Goal: Task Accomplishment & Management: Use online tool/utility

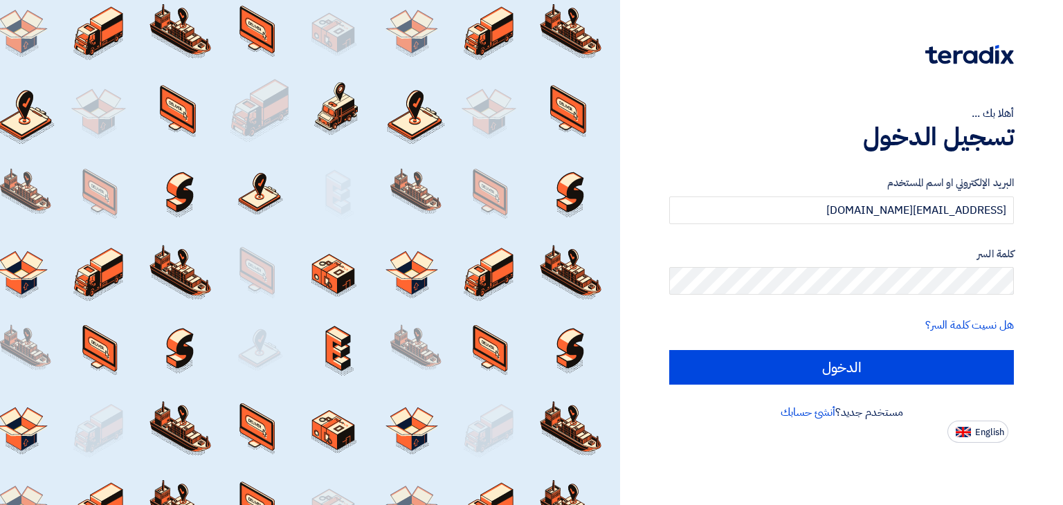
click at [835, 212] on input "[EMAIL_ADDRESS][DOMAIN_NAME]" at bounding box center [841, 211] width 345 height 28
drag, startPoint x: 0, startPoint y: 0, endPoint x: 835, endPoint y: 211, distance: 861.4
click at [835, 211] on input "[EMAIL_ADDRESS][DOMAIN_NAME]" at bounding box center [841, 211] width 345 height 28
type input "[EMAIL_ADDRESS][DOMAIN_NAME]"
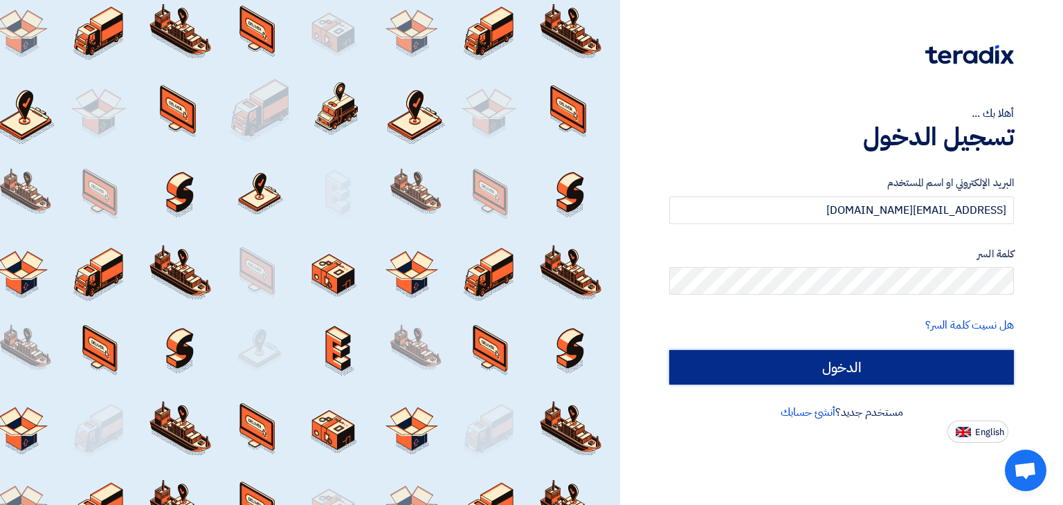
click at [825, 380] on input "الدخول" at bounding box center [841, 367] width 345 height 35
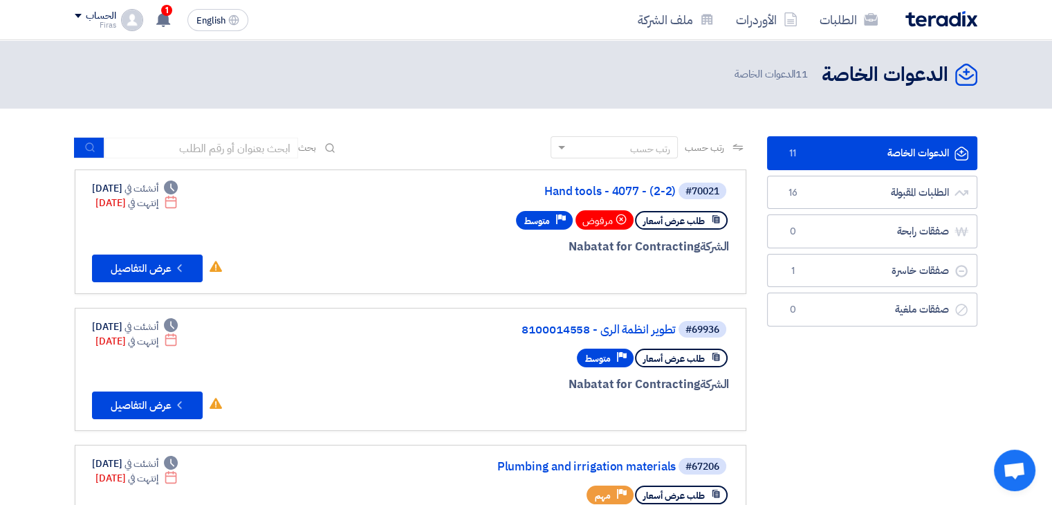
click at [277, 247] on div "#70021 Hand tools - 4077 - (2-2) طلب عرض أسعار مرفوض Priority متوسط الشركة Naba…" at bounding box center [410, 231] width 637 height 101
click at [152, 275] on button "Check details عرض التفاصيل" at bounding box center [147, 269] width 111 height 28
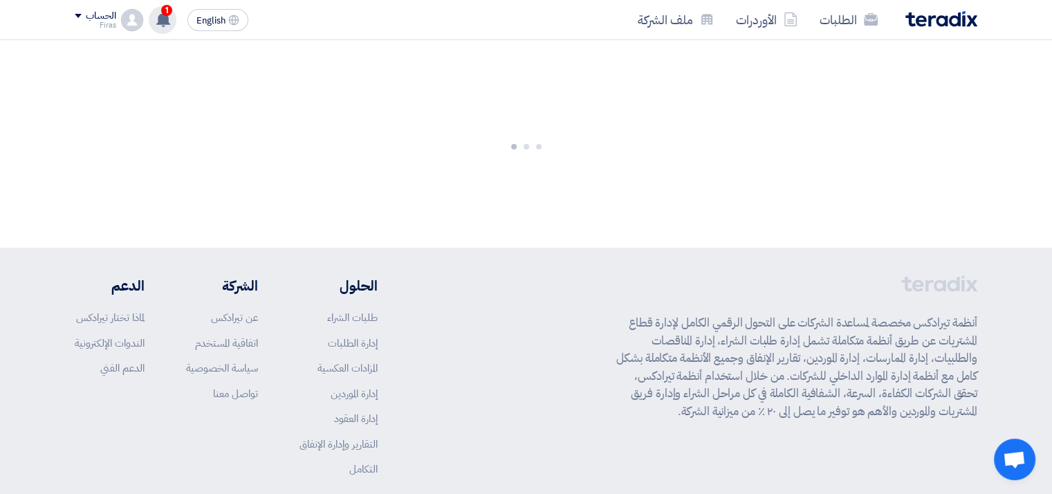
click at [172, 15] on div "1 تعديل جديد خاص بطلب شراء "Pipes & Fittings -911". 1 hours ago تم نشر طلب عروض…" at bounding box center [163, 20] width 28 height 28
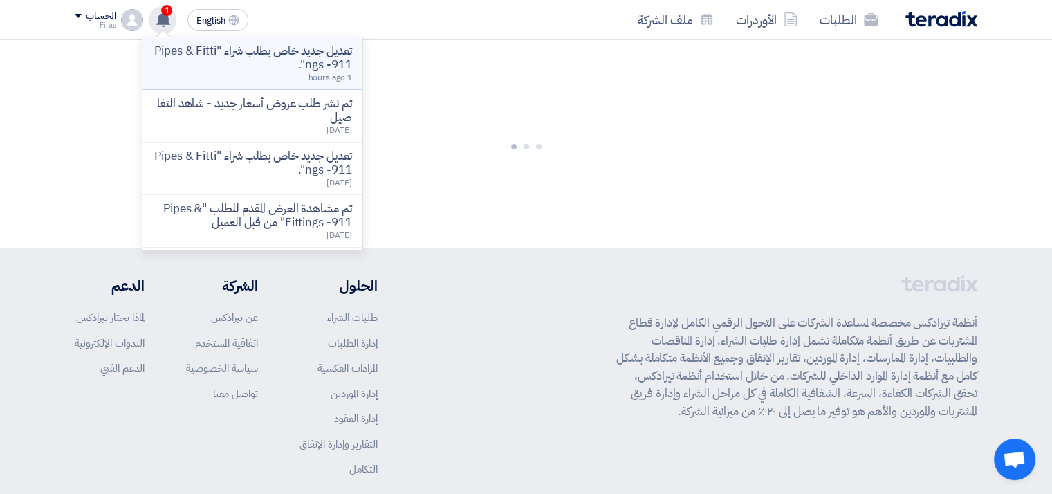
click at [230, 66] on p "تعديل جديد خاص بطلب شراء "Pipes & Fittings -911"." at bounding box center [253, 58] width 198 height 28
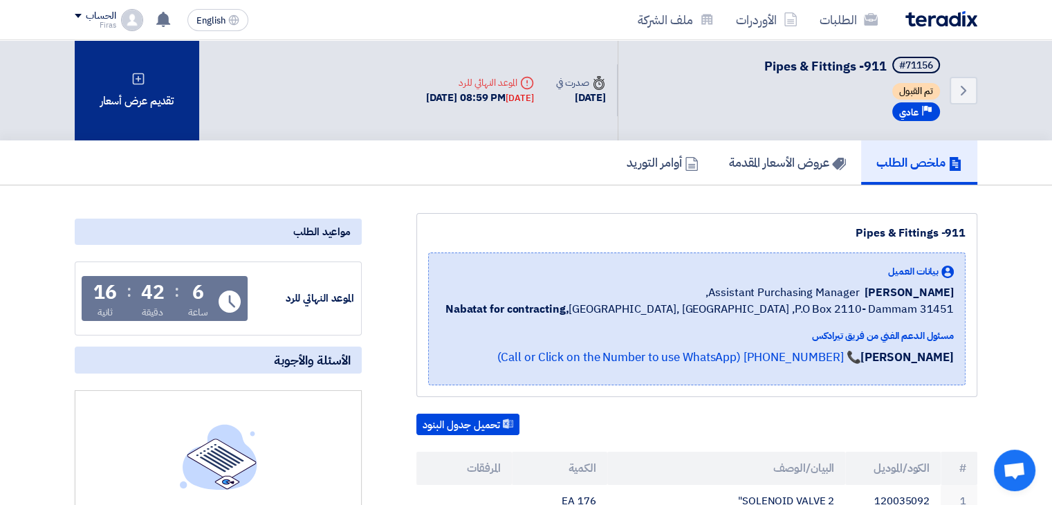
click at [166, 103] on div "تقديم عرض أسعار" at bounding box center [137, 90] width 125 height 100
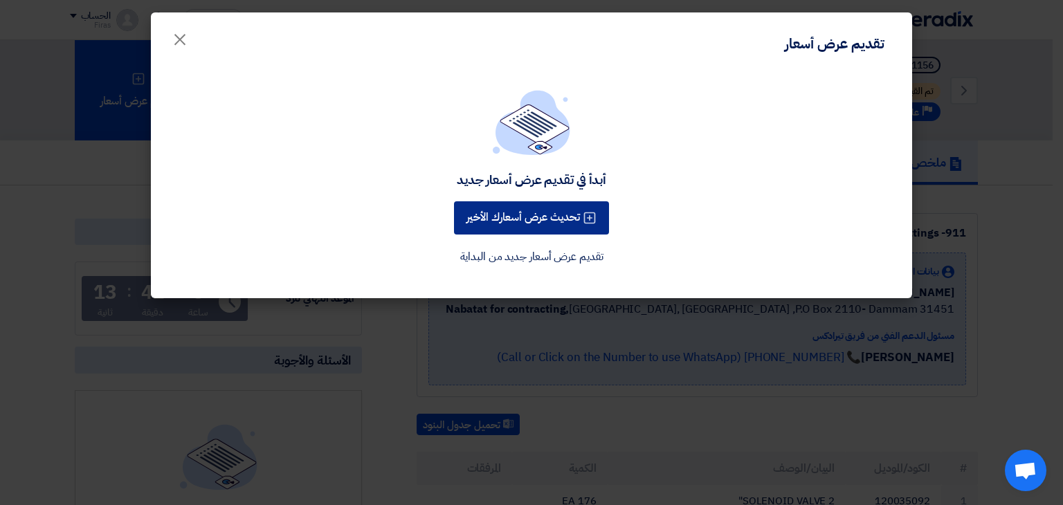
click at [545, 225] on button "تحديث عرض أسعارك الأخير" at bounding box center [531, 217] width 155 height 33
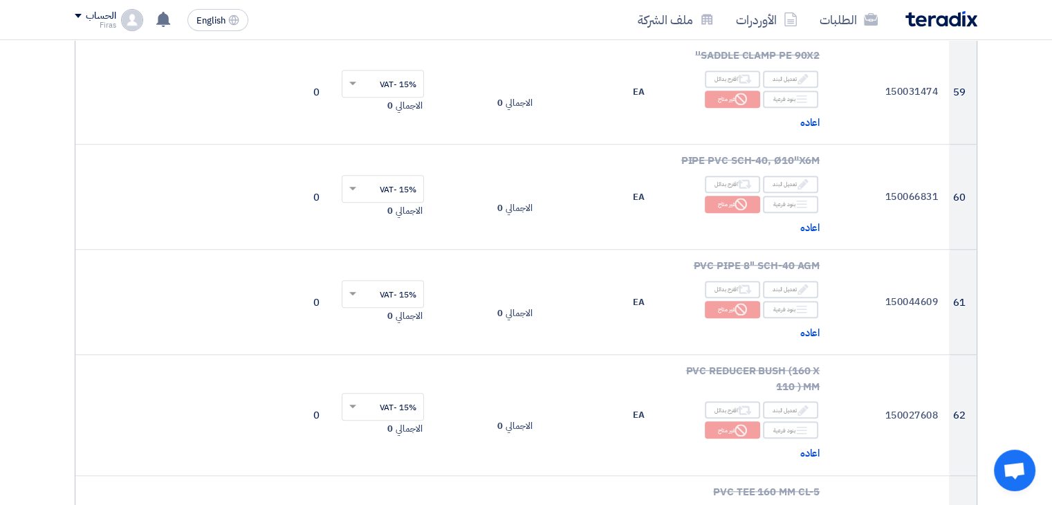
scroll to position [5812, 0]
